Goal: Task Accomplishment & Management: Use online tool/utility

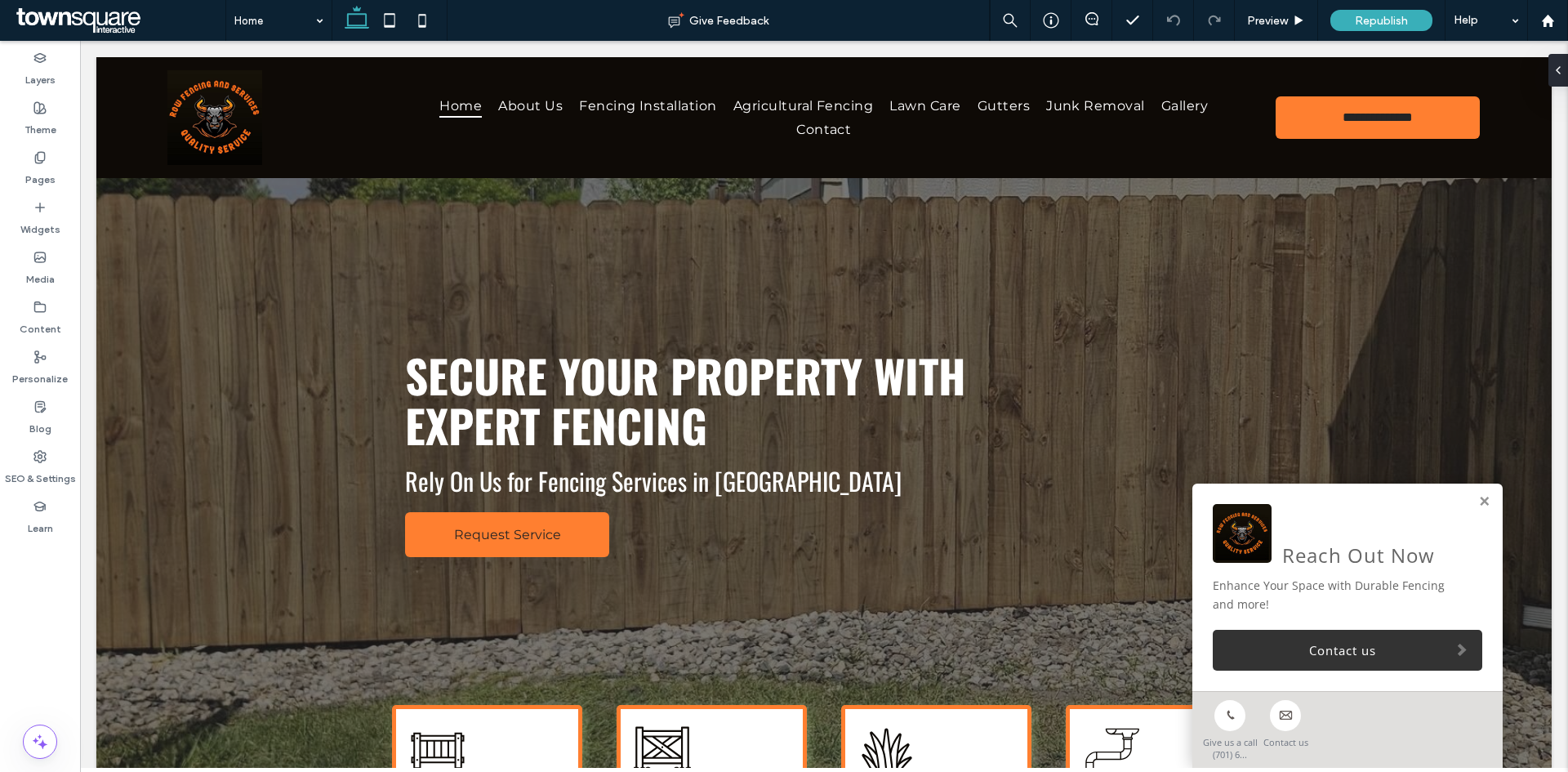
click at [1478, 502] on div "Reach Out Now Enhance Your Space with Durable Fencing and more! Contact us" at bounding box center [1347, 587] width 310 height 208
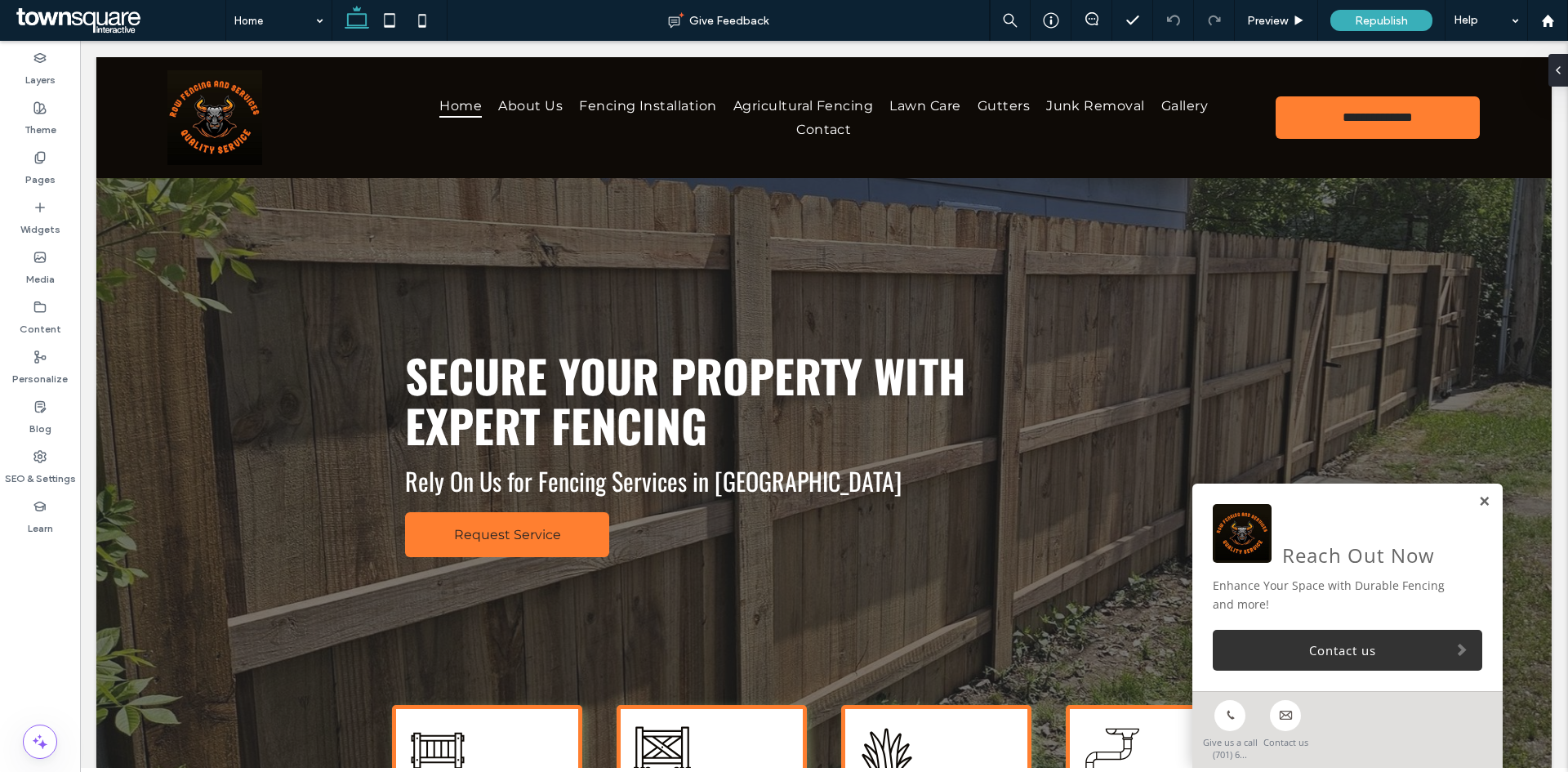
click at [1478, 501] on link at bounding box center [1484, 501] width 13 height 13
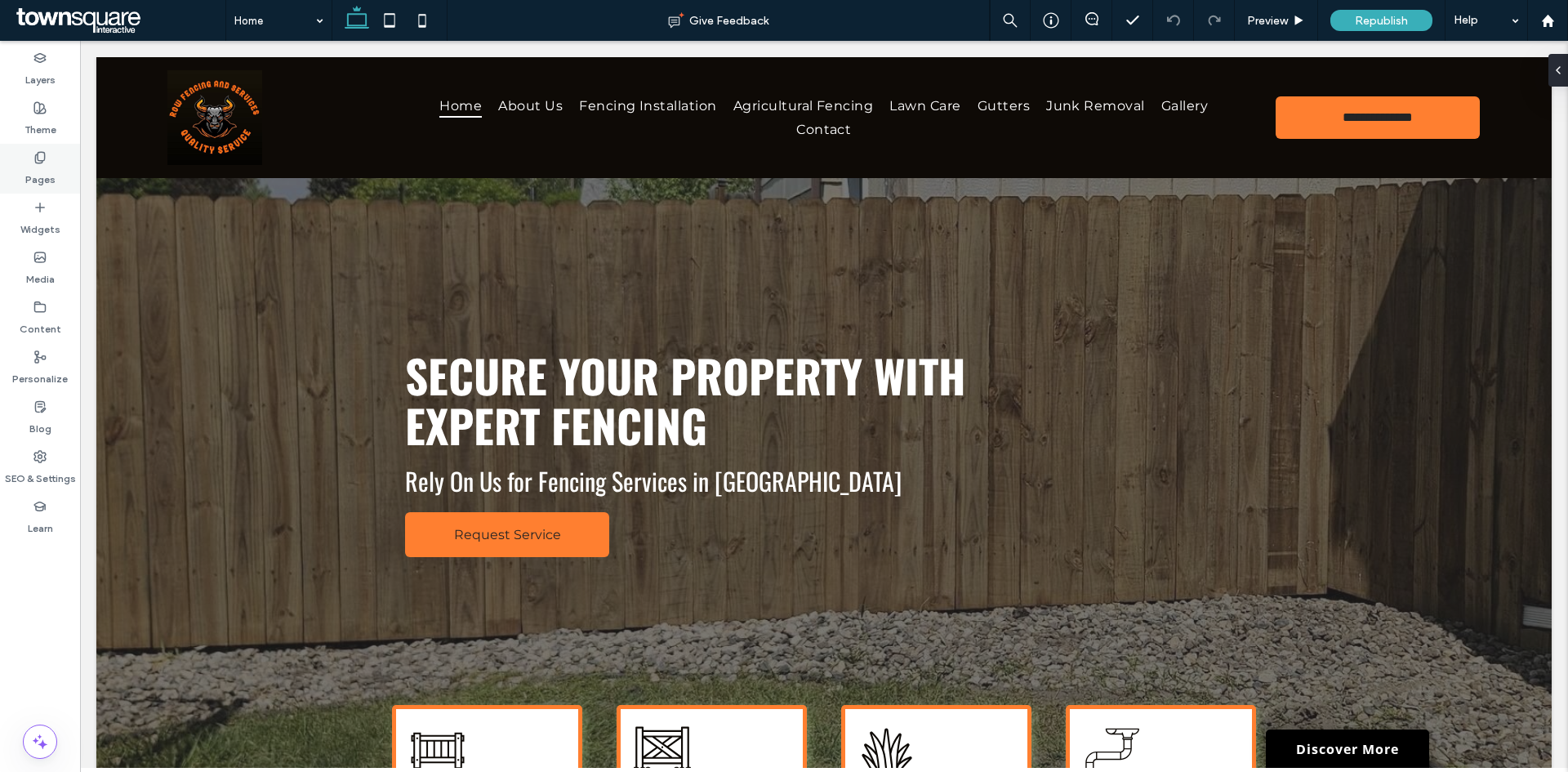
click at [40, 165] on label "Pages" at bounding box center [40, 175] width 31 height 22
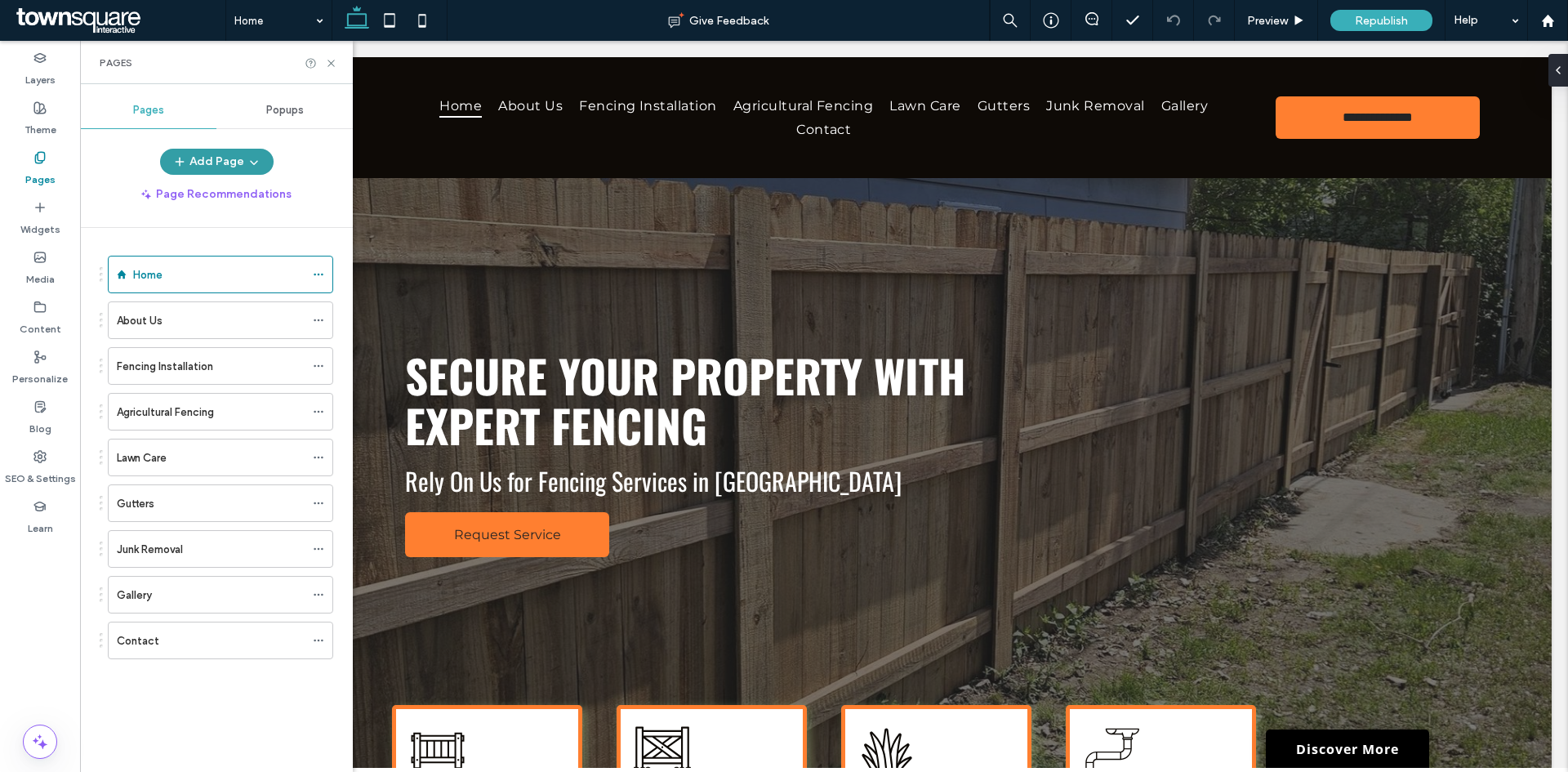
click at [226, 162] on button "Add Page" at bounding box center [217, 161] width 113 height 26
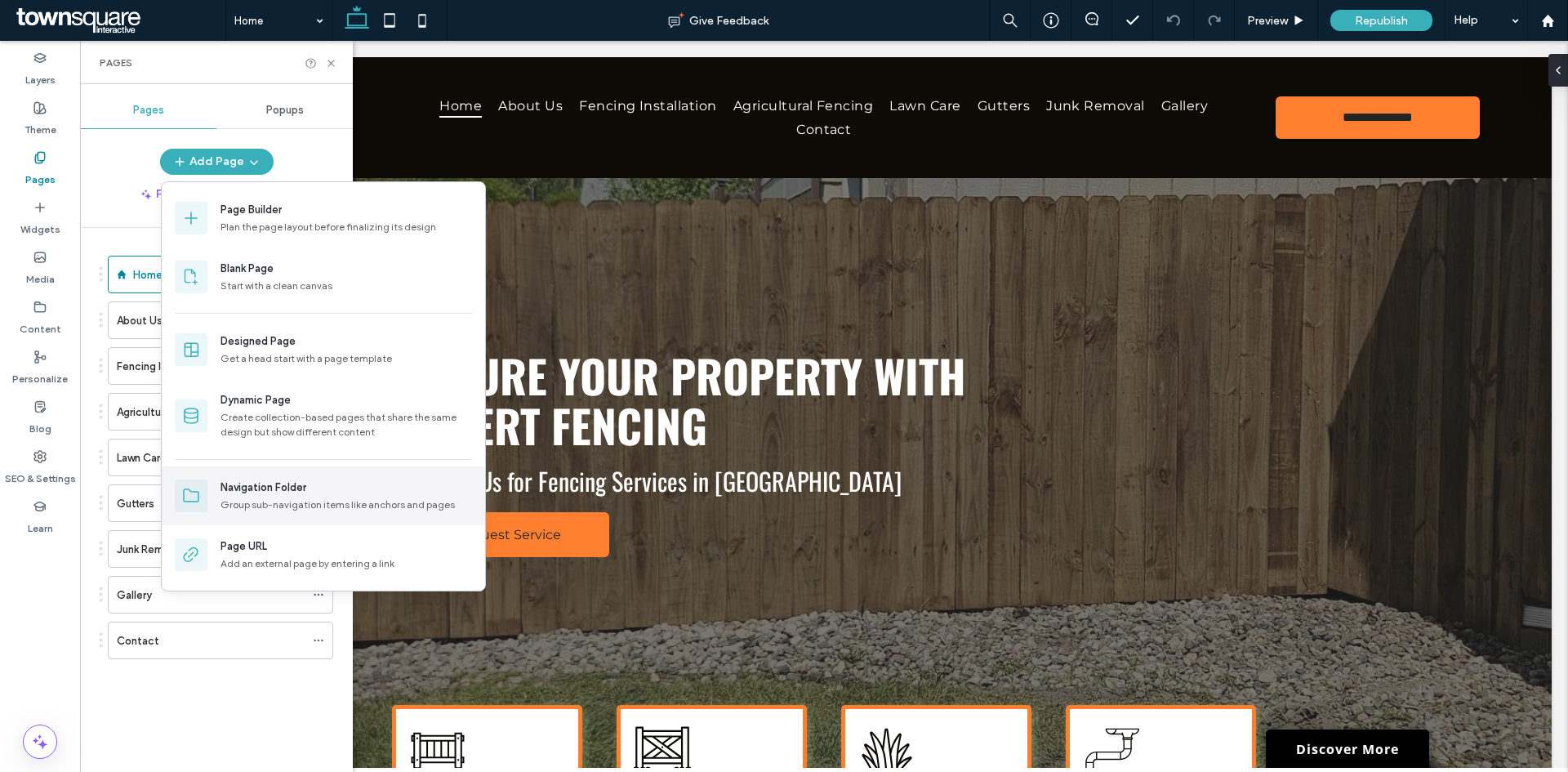
click at [251, 503] on div "Group sub-navigation items like anchors and pages" at bounding box center [346, 504] width 252 height 14
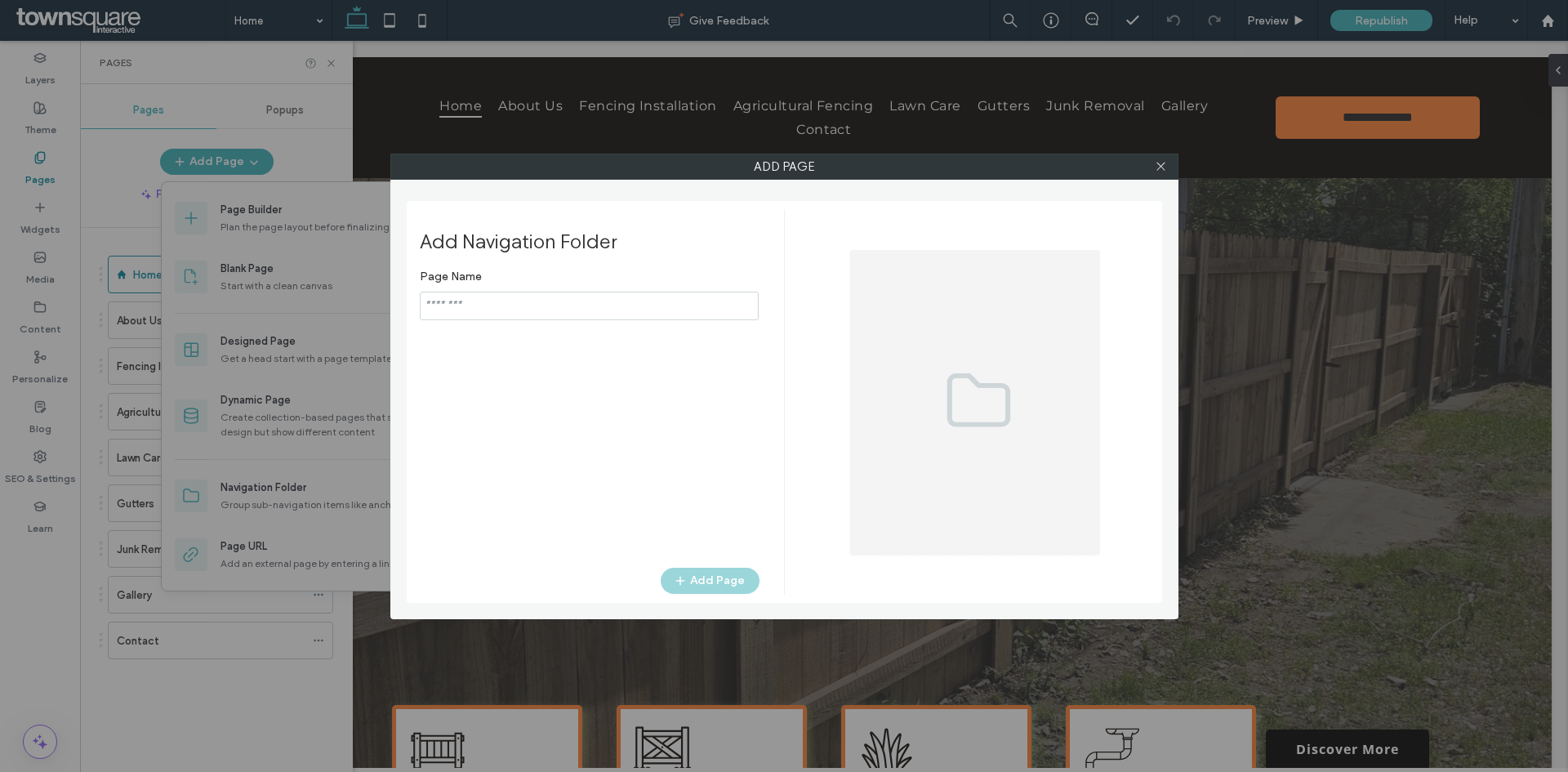
click at [514, 303] on input "notEmpty" at bounding box center [589, 306] width 339 height 29
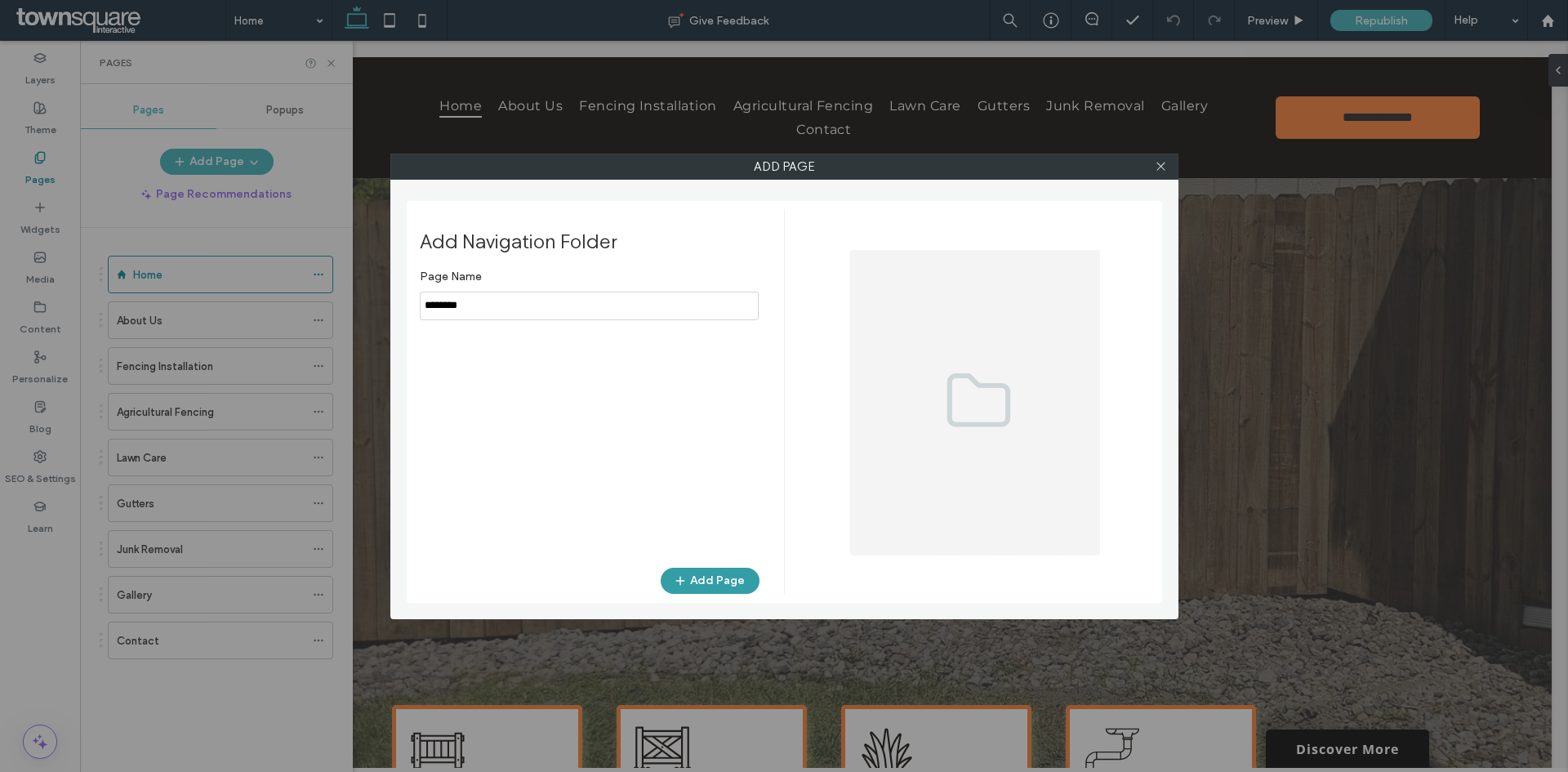
type input "********"
click at [684, 570] on span "button" at bounding box center [682, 580] width 16 height 24
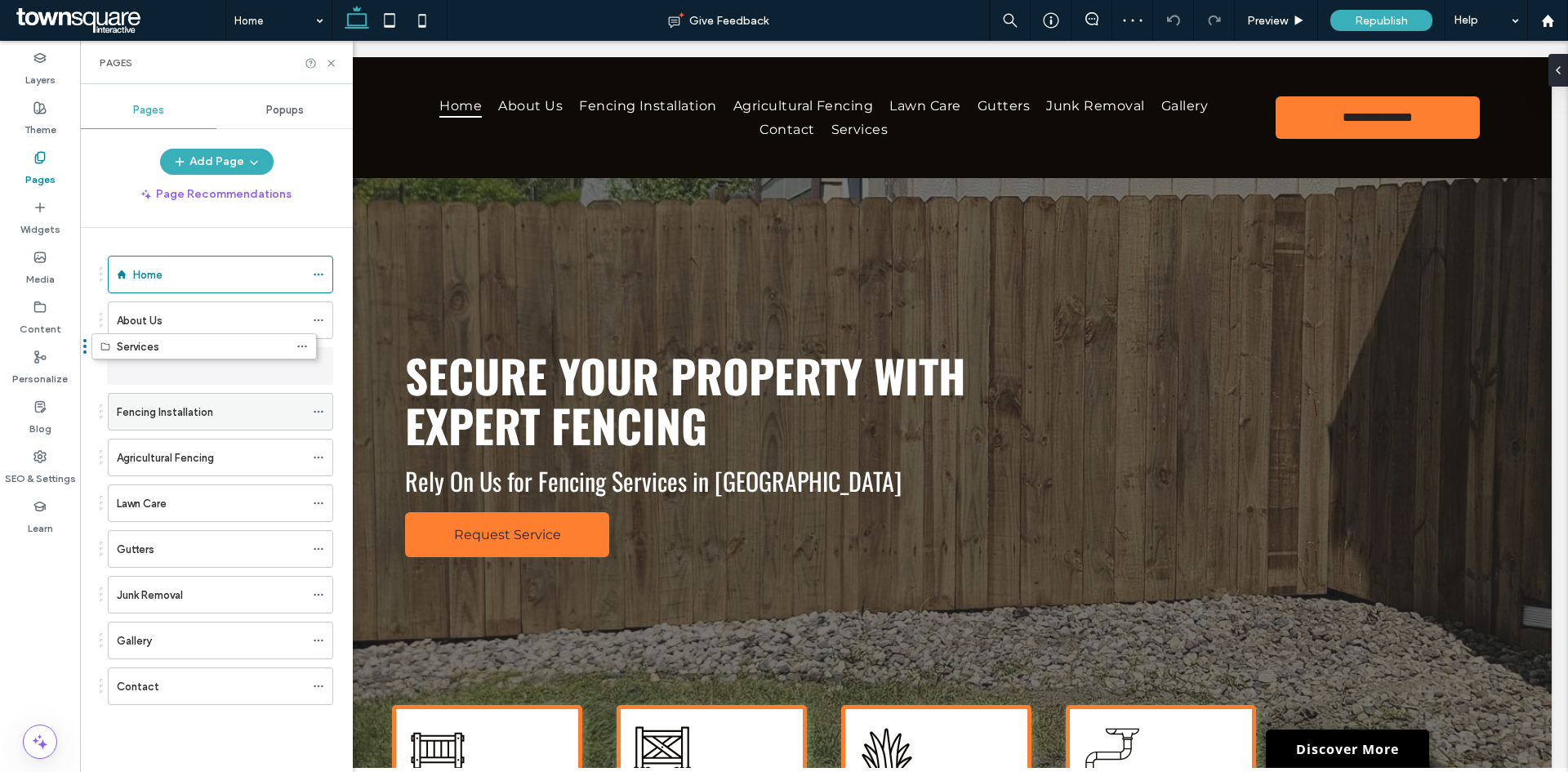
drag, startPoint x: 175, startPoint y: 684, endPoint x: 159, endPoint y: 349, distance: 335.4
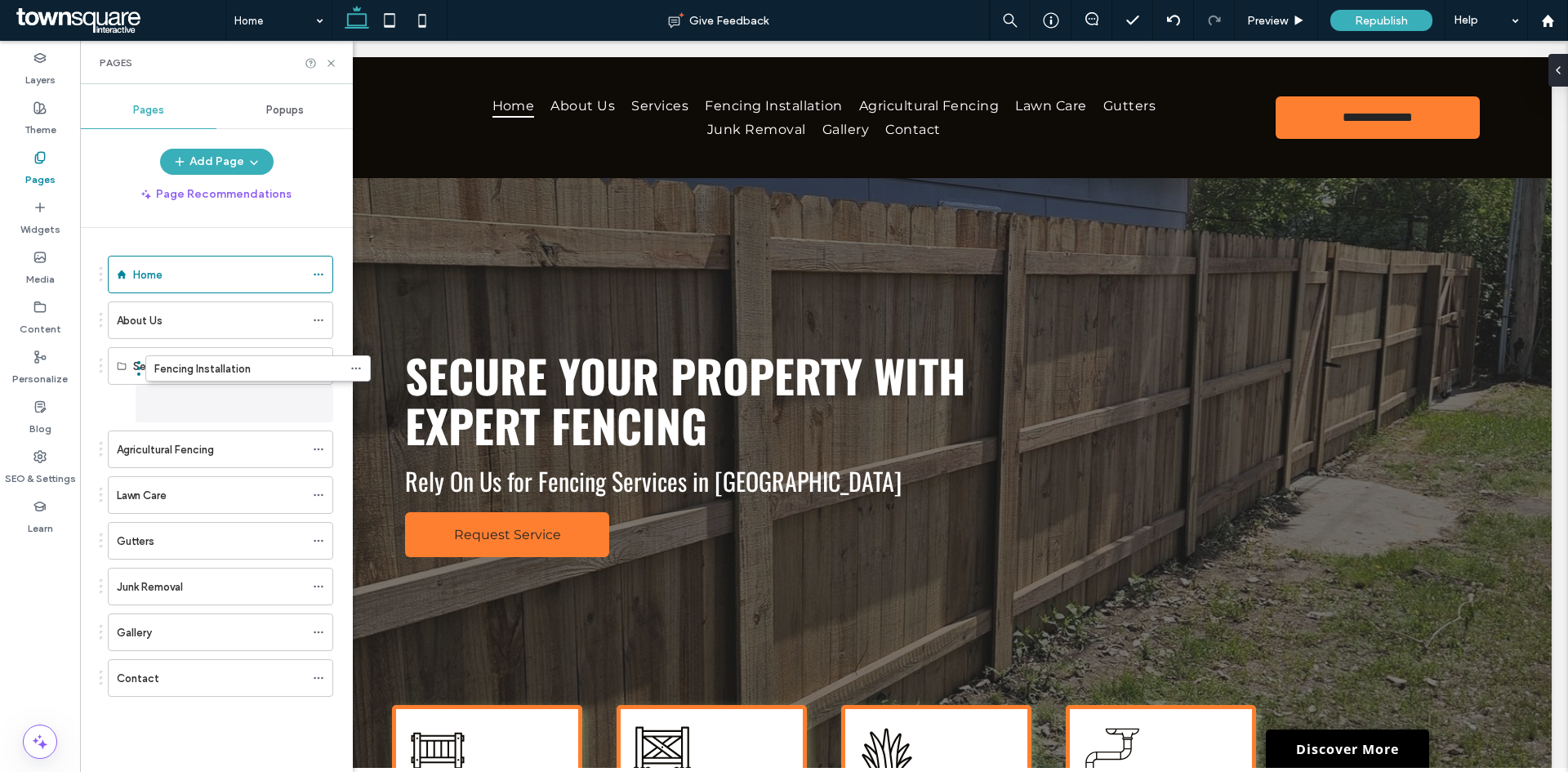
drag, startPoint x: 164, startPoint y: 414, endPoint x: 201, endPoint y: 380, distance: 50.2
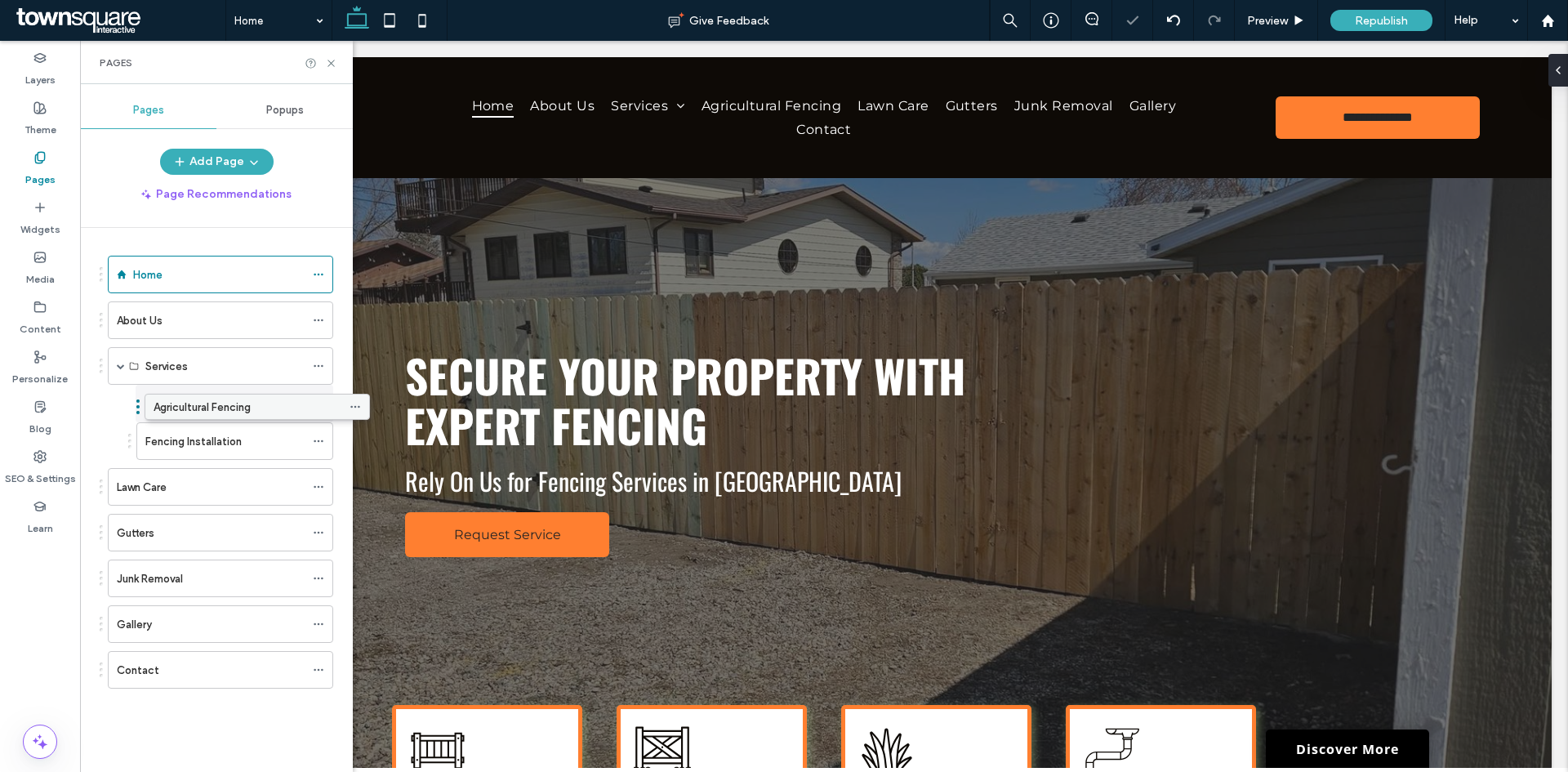
drag, startPoint x: 181, startPoint y: 441, endPoint x: 218, endPoint y: 404, distance: 52.3
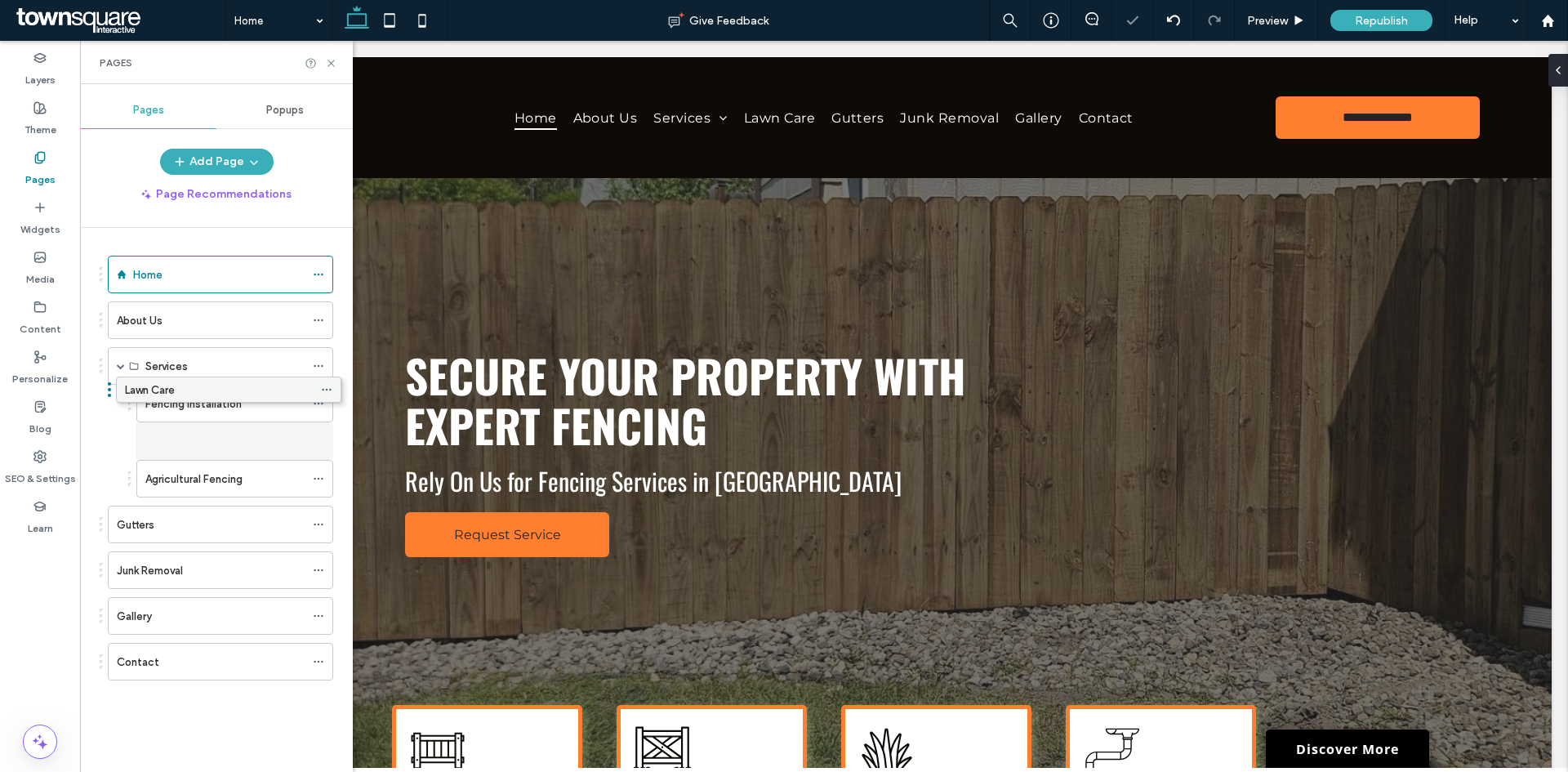
drag, startPoint x: 176, startPoint y: 485, endPoint x: 184, endPoint y: 394, distance: 91.4
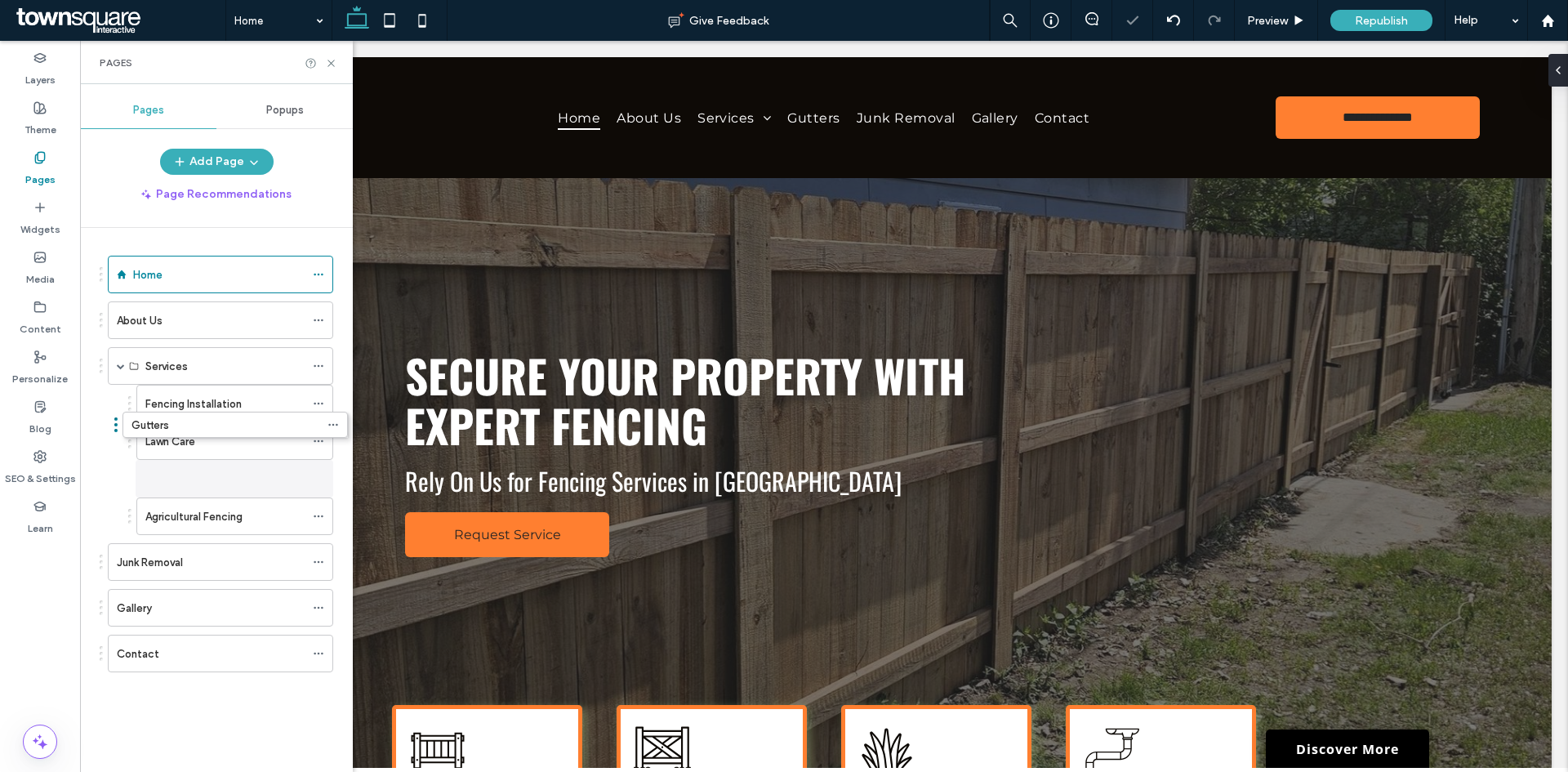
drag, startPoint x: 171, startPoint y: 528, endPoint x: 186, endPoint y: 438, distance: 91.2
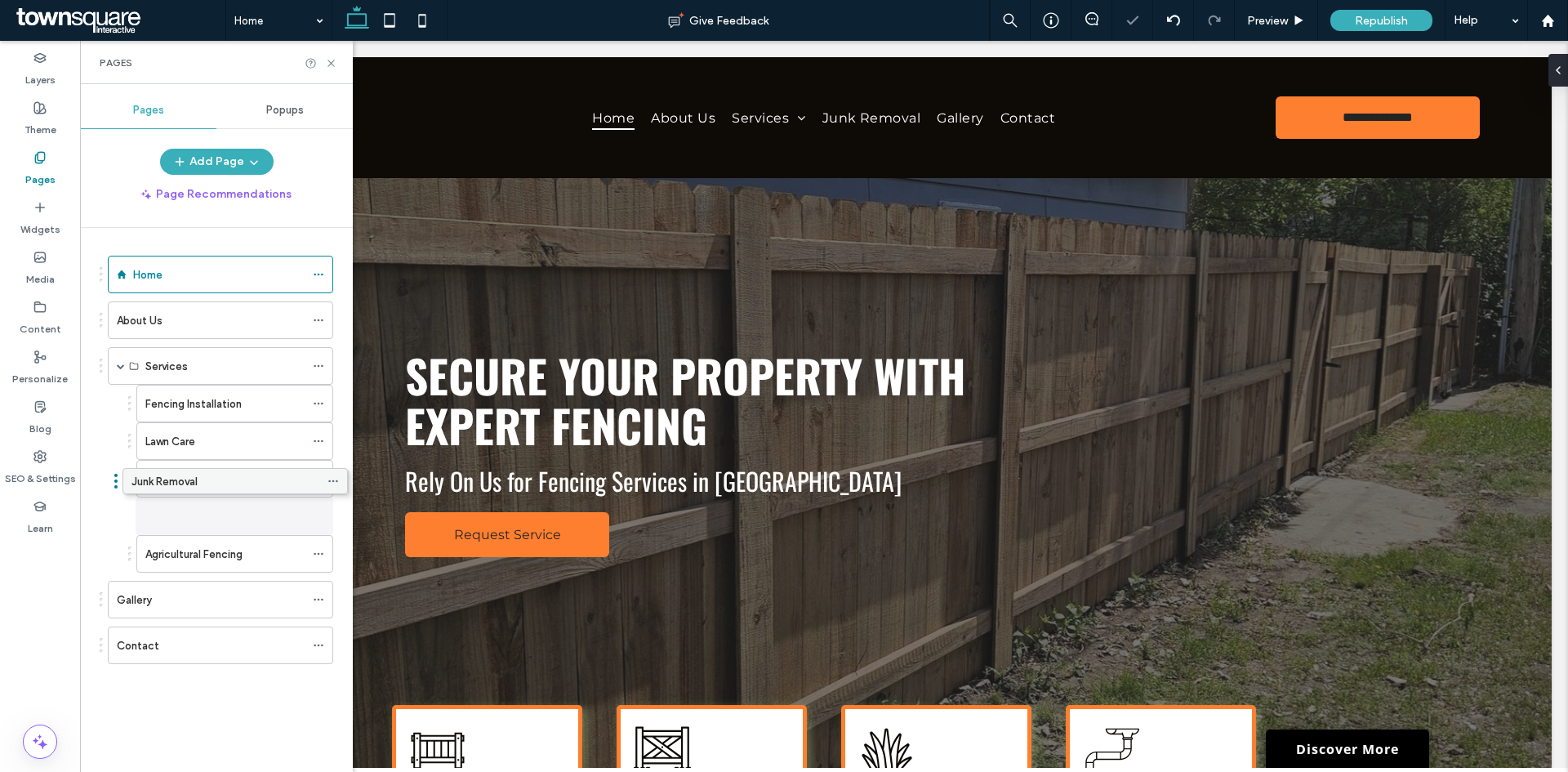
drag, startPoint x: 156, startPoint y: 560, endPoint x: 172, endPoint y: 480, distance: 81.6
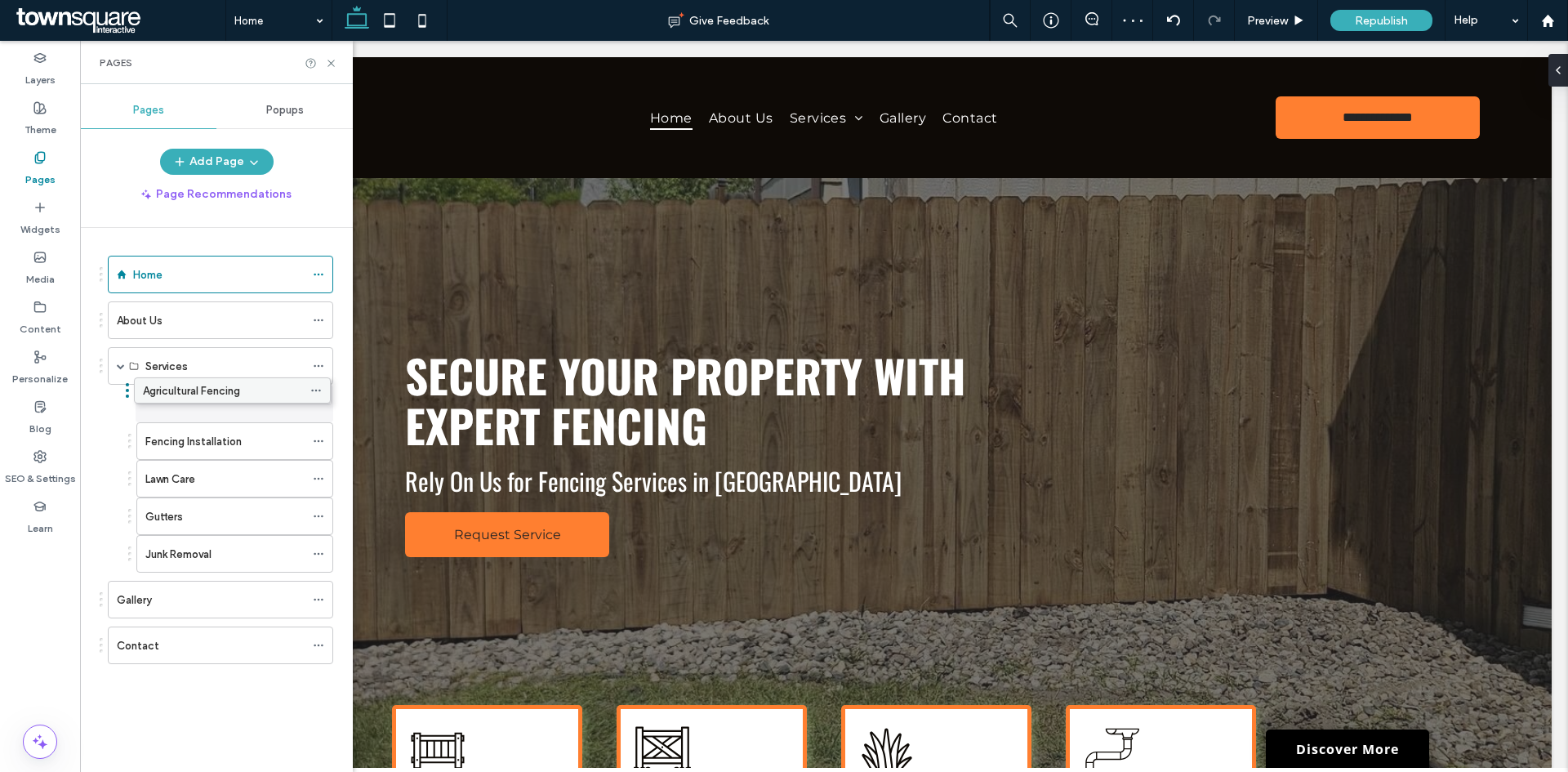
drag, startPoint x: 189, startPoint y: 549, endPoint x: 186, endPoint y: 384, distance: 165.0
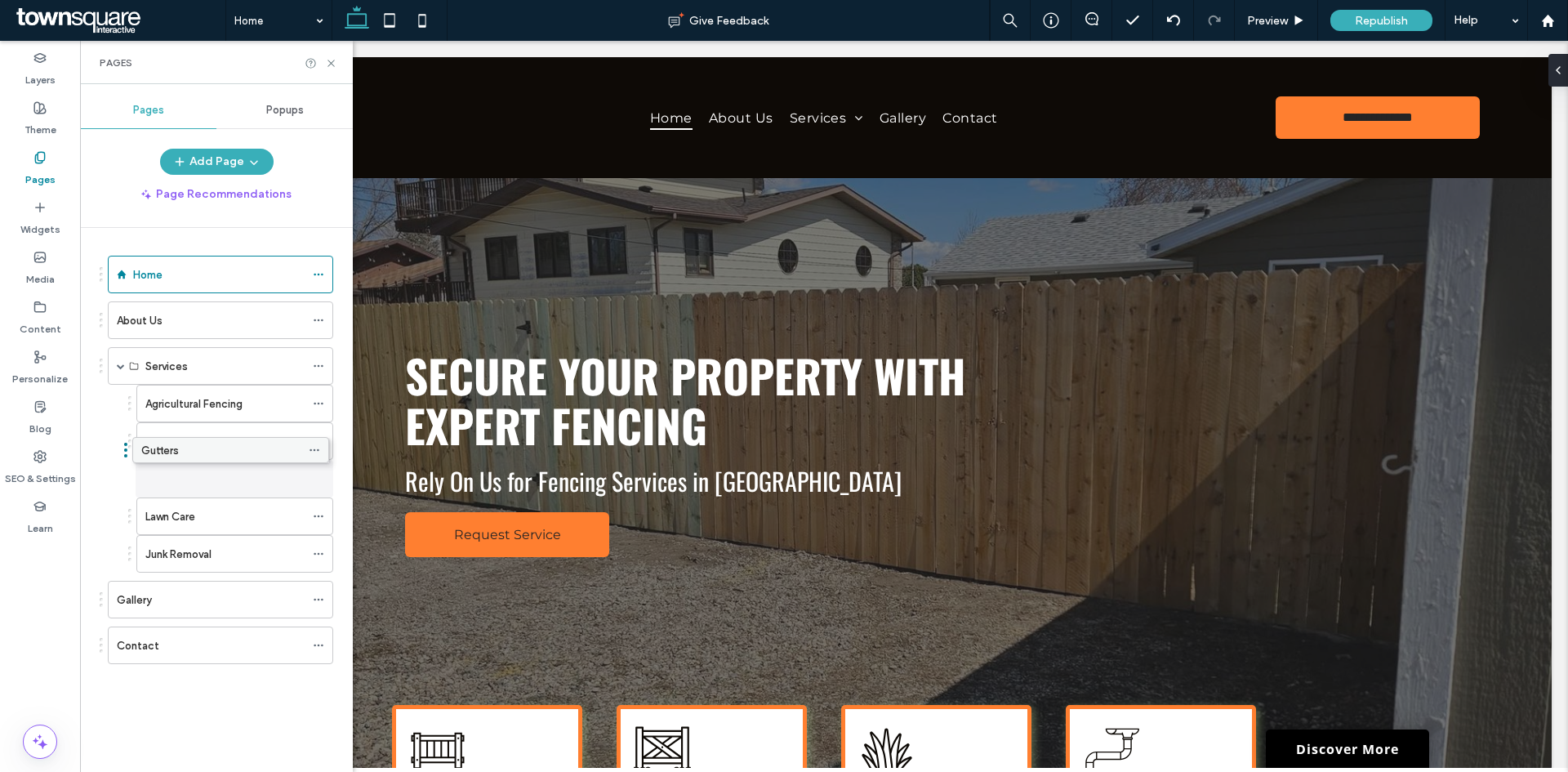
drag, startPoint x: 213, startPoint y: 528, endPoint x: 209, endPoint y: 459, distance: 69.1
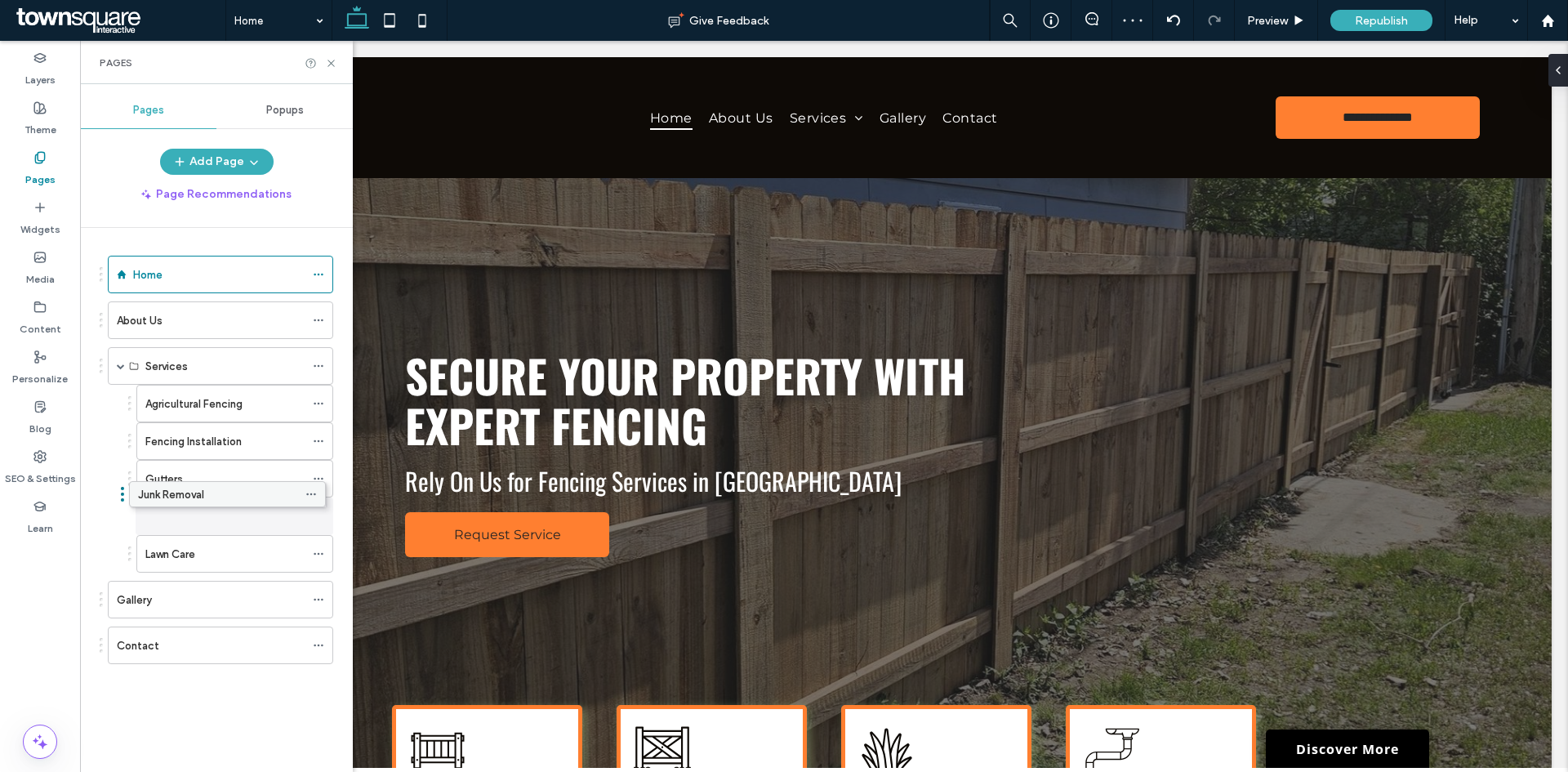
drag, startPoint x: 202, startPoint y: 552, endPoint x: 195, endPoint y: 490, distance: 62.4
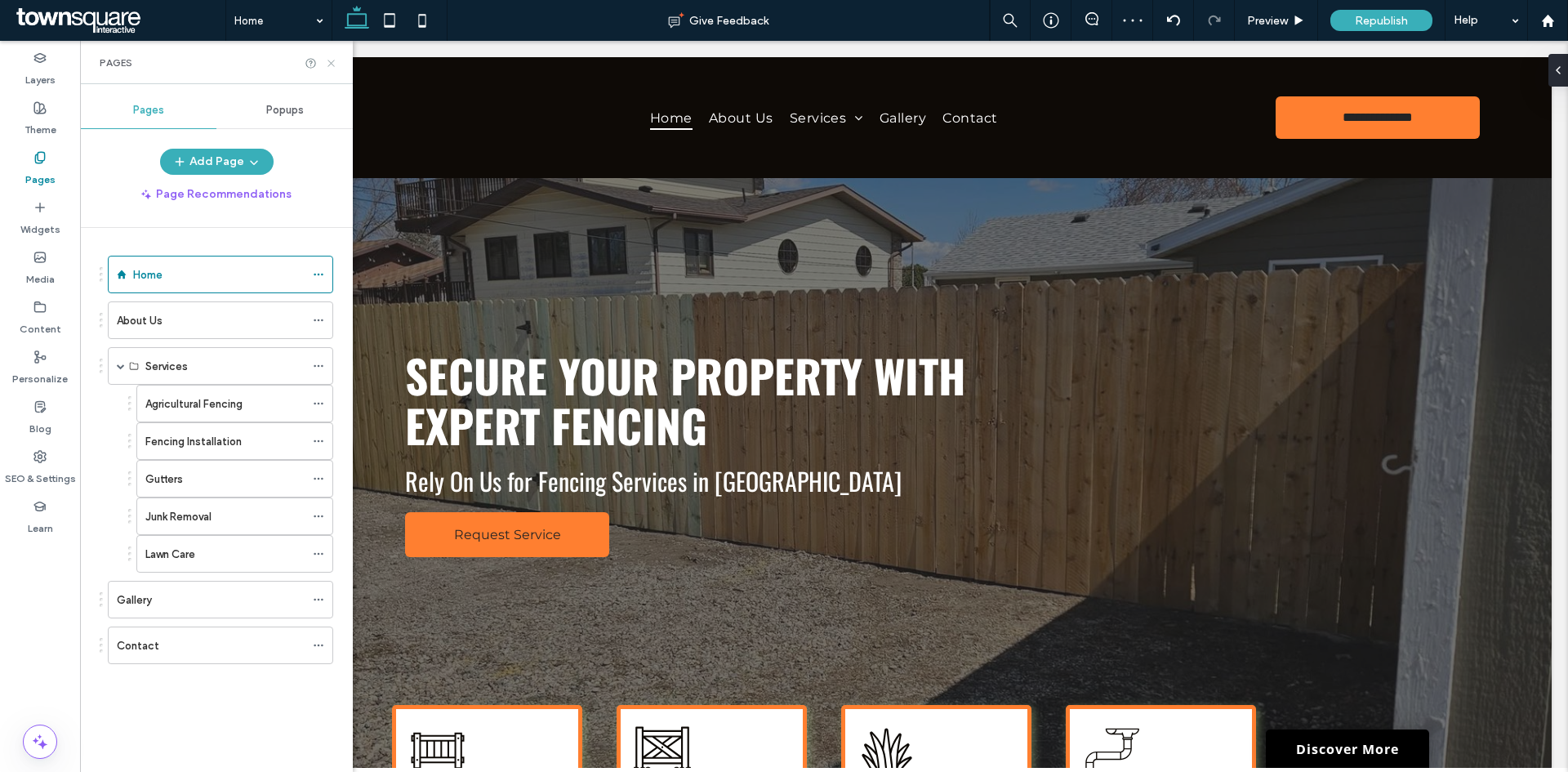
click at [332, 60] on icon at bounding box center [332, 64] width 13 height 13
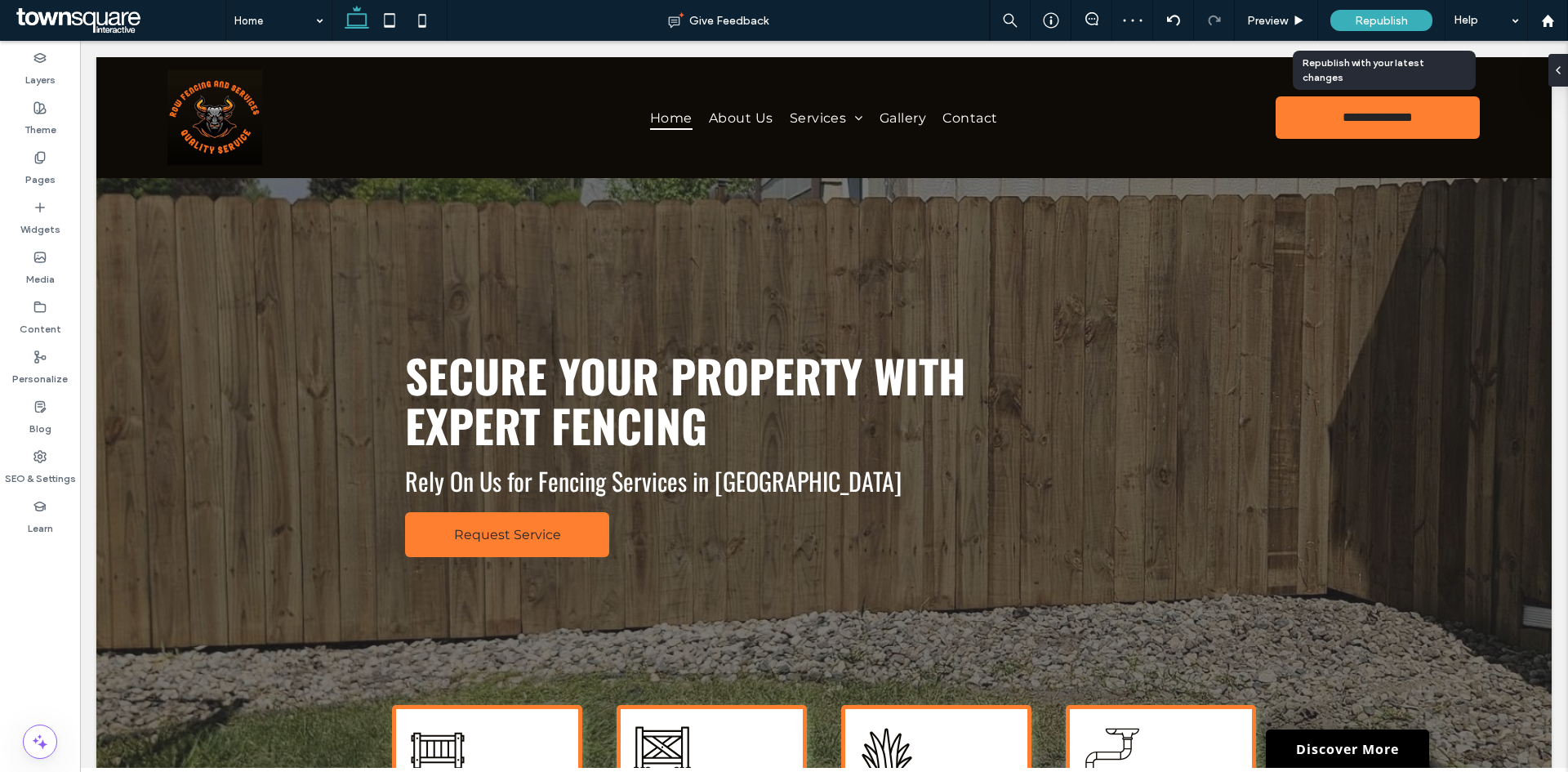
click at [1383, 24] on span "Republish" at bounding box center [1381, 20] width 53 height 13
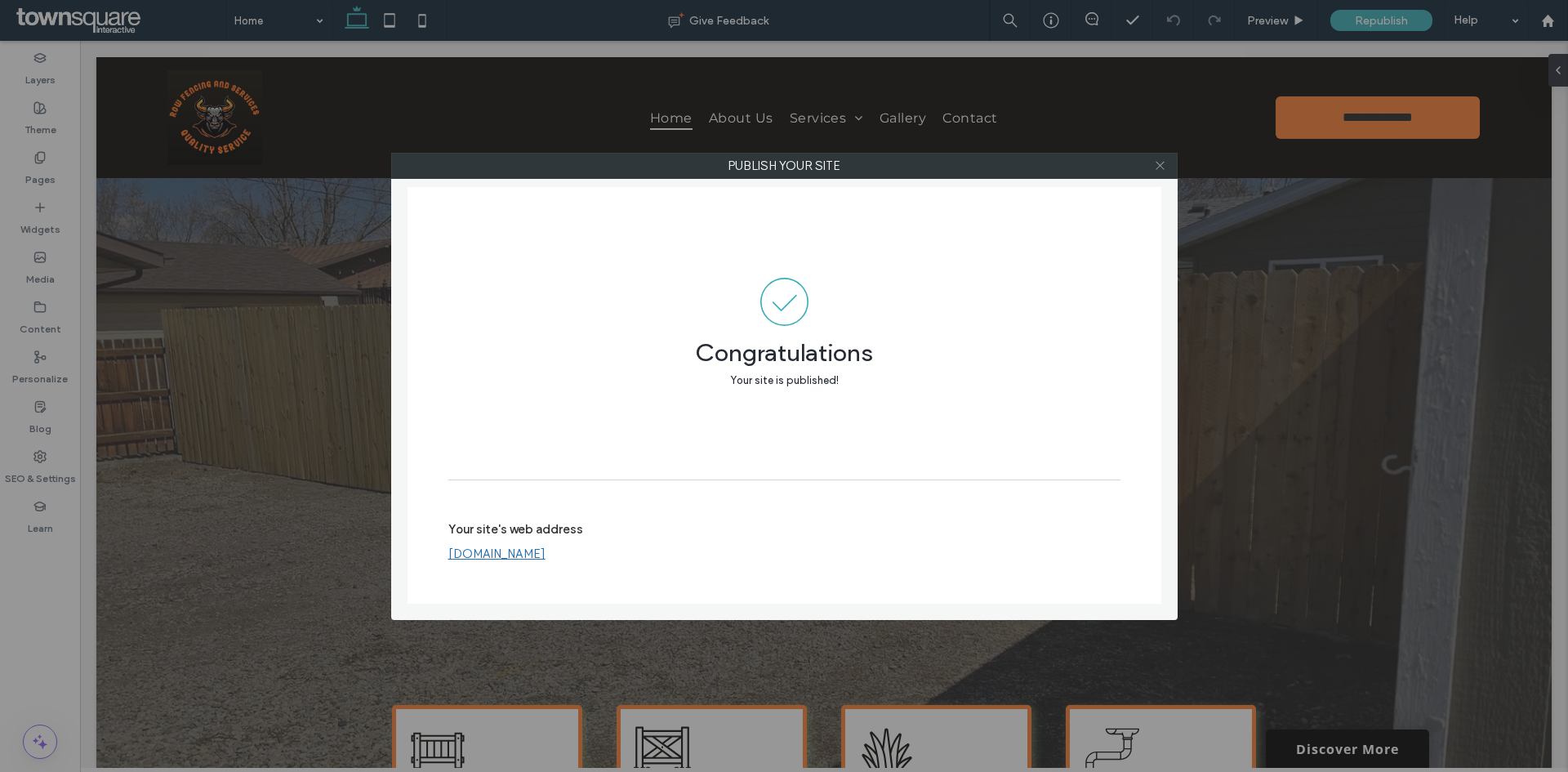
click at [1154, 163] on icon at bounding box center [1161, 165] width 13 height 13
